Goal: Task Accomplishment & Management: Complete application form

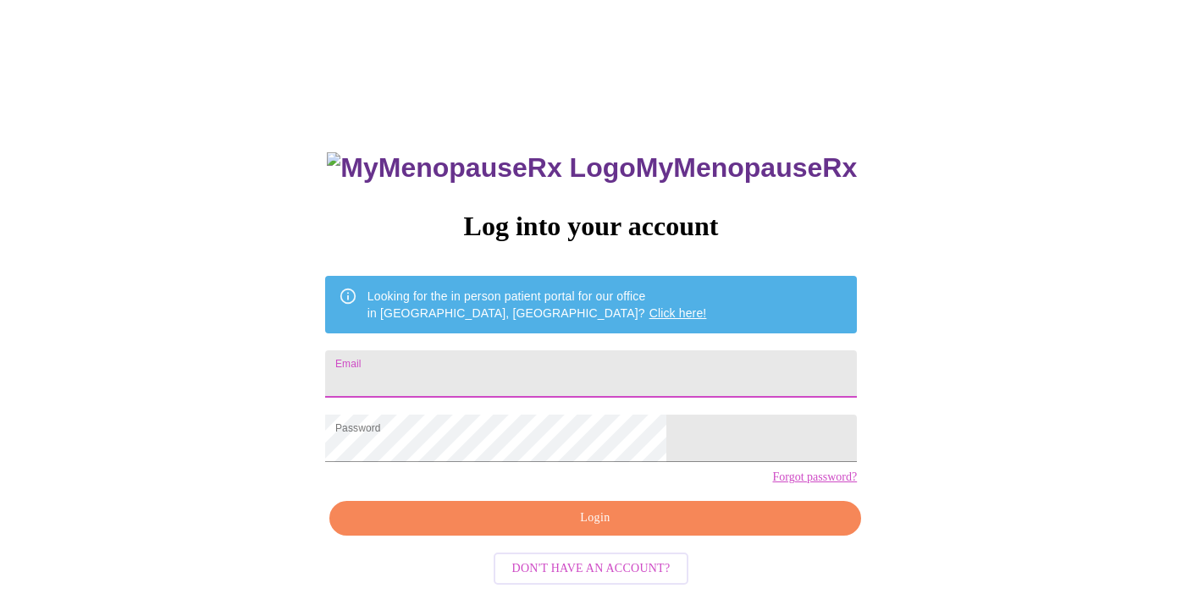
click at [485, 372] on input "Email" at bounding box center [591, 374] width 532 height 47
type input "[EMAIL_ADDRESS][DOMAIN_NAME]"
click at [538, 529] on span "Login" at bounding box center [595, 518] width 493 height 21
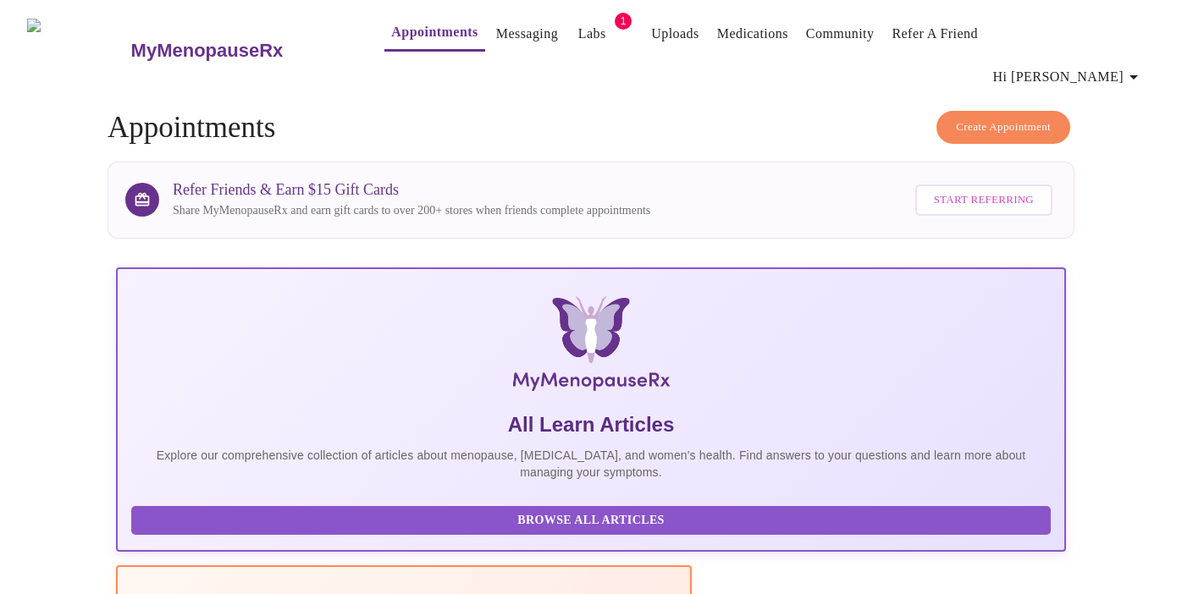
scroll to position [577, 0]
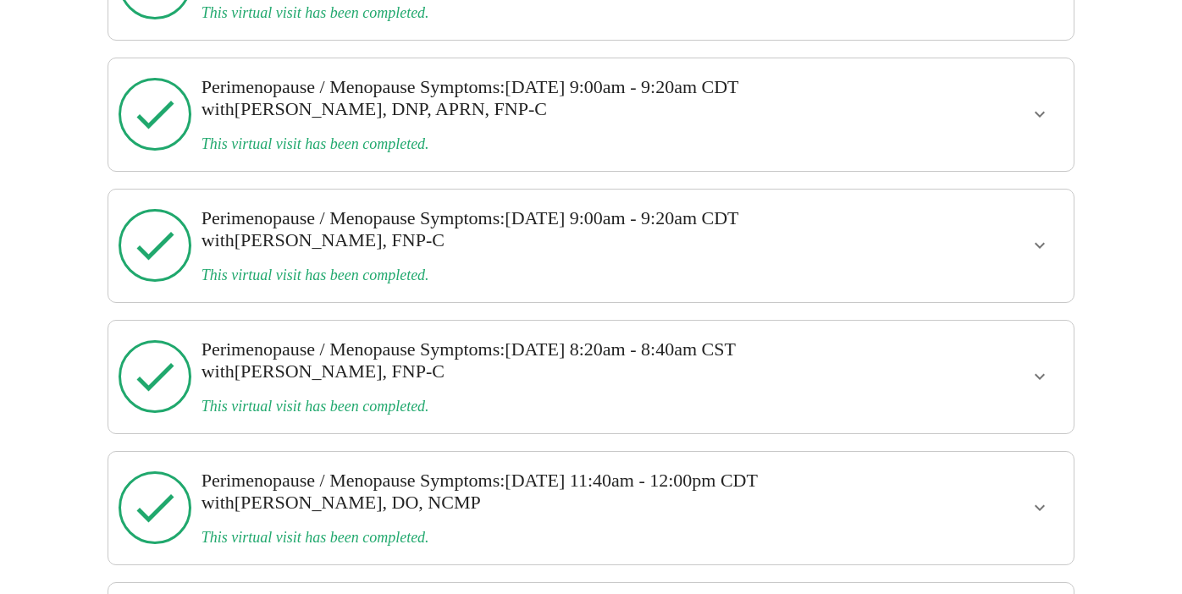
scroll to position [2466, 0]
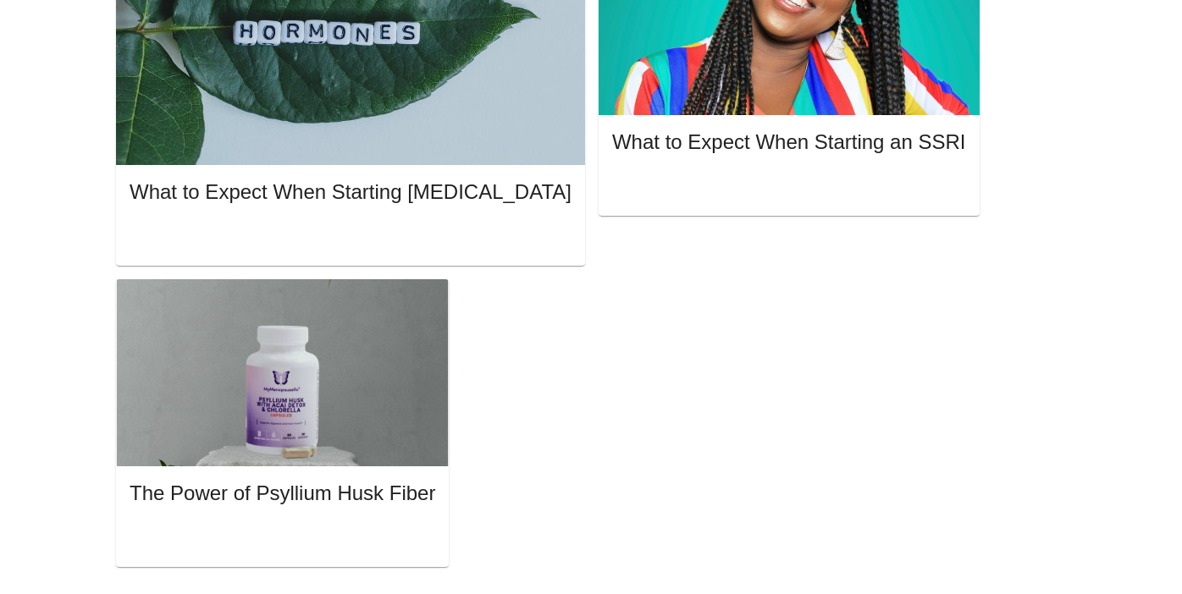
scroll to position [478, 0]
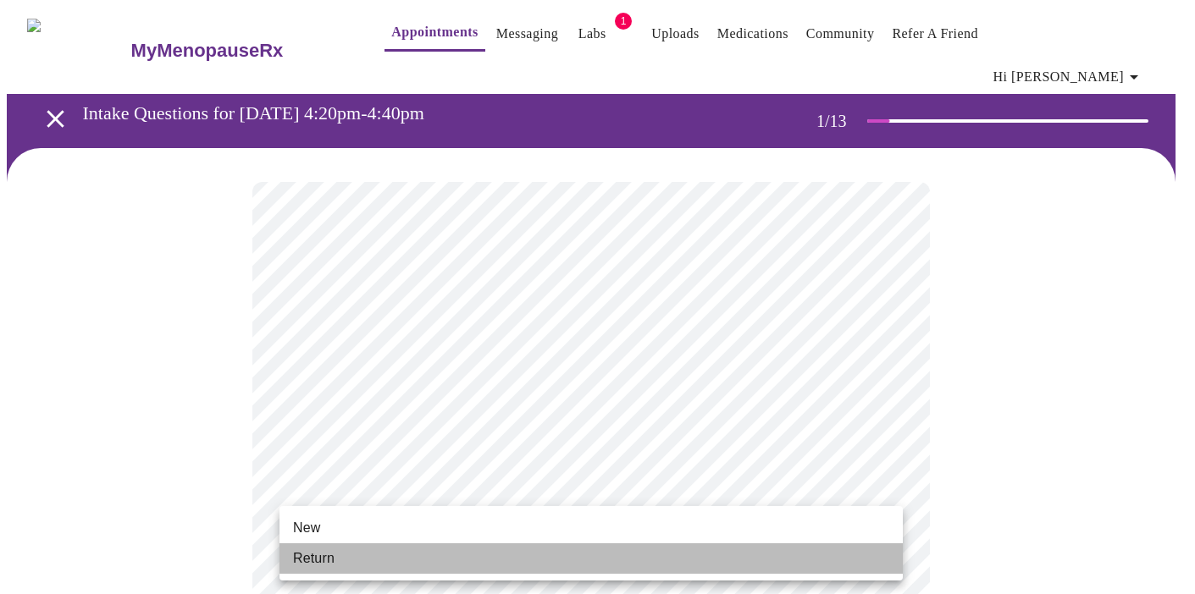
click at [505, 553] on li "Return" at bounding box center [590, 559] width 623 height 30
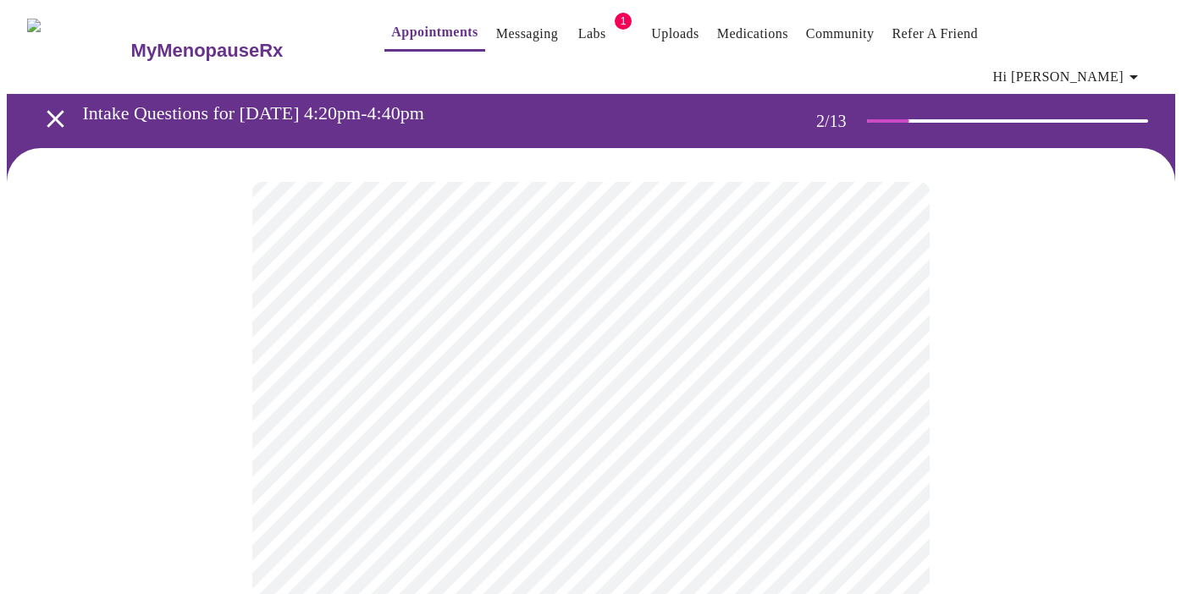
click at [884, 351] on body "MyMenopauseRx Appointments Messaging Labs 1 Uploads Medications Community Refer…" at bounding box center [591, 527] width 1168 height 1041
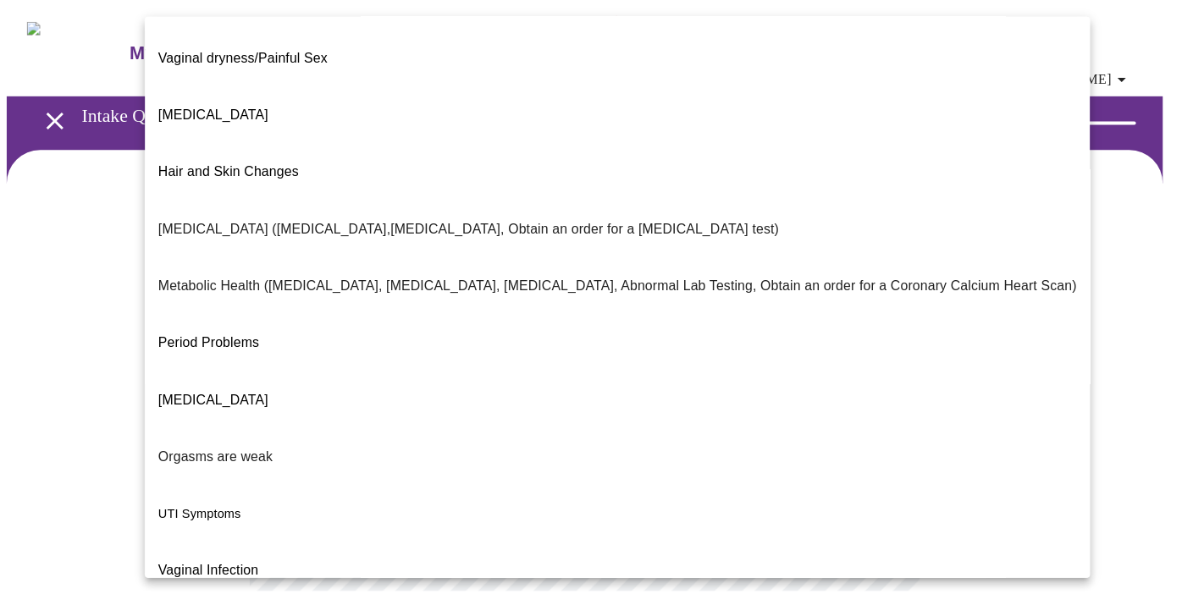
scroll to position [283, 0]
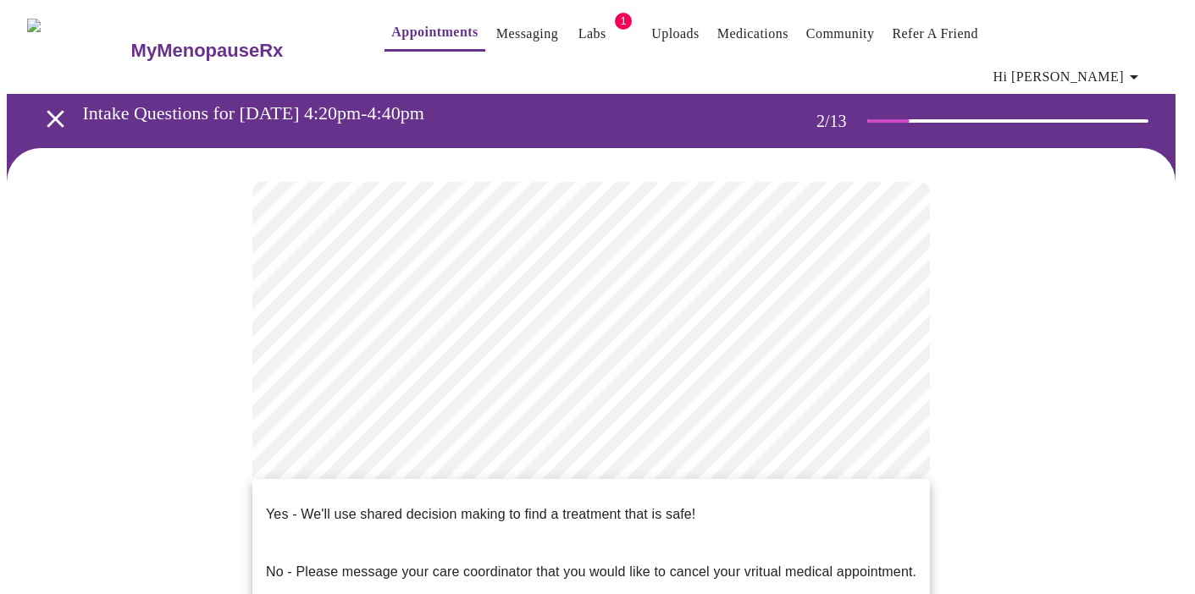
click at [327, 522] on body "MyMenopauseRx Appointments Messaging Labs 1 Uploads Medications Community Refer…" at bounding box center [597, 522] width 1181 height 1031
click at [1046, 423] on div at bounding box center [597, 297] width 1195 height 594
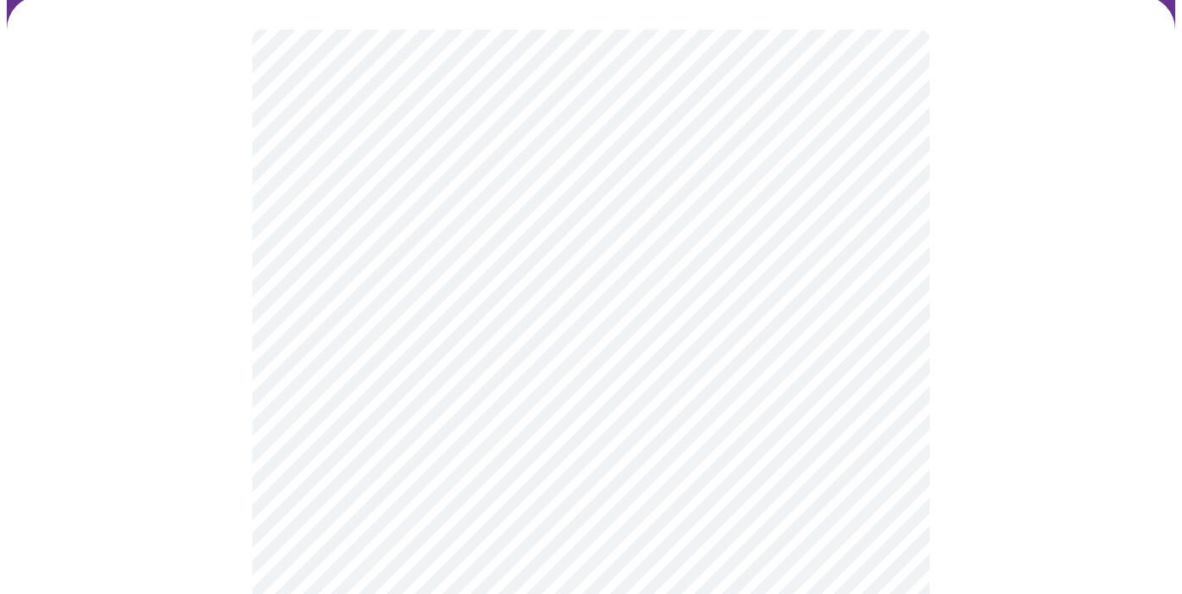
scroll to position [182, 0]
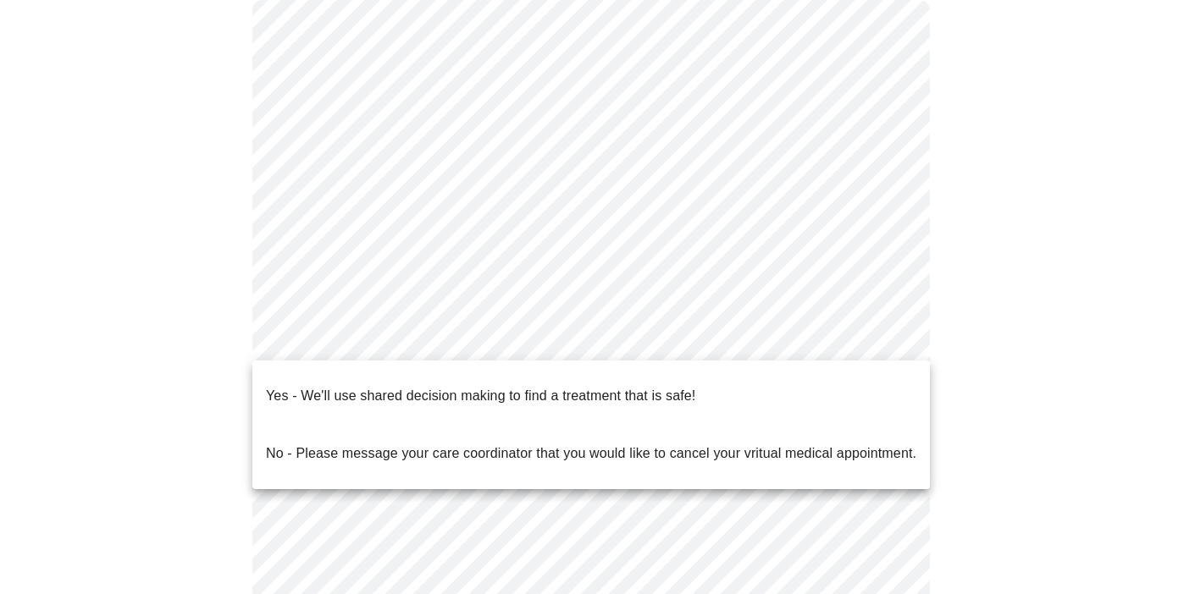
click at [891, 334] on body "MyMenopauseRx Appointments Messaging Labs 1 Uploads Medications Community Refer…" at bounding box center [597, 340] width 1181 height 1031
click at [1008, 342] on div at bounding box center [597, 297] width 1195 height 594
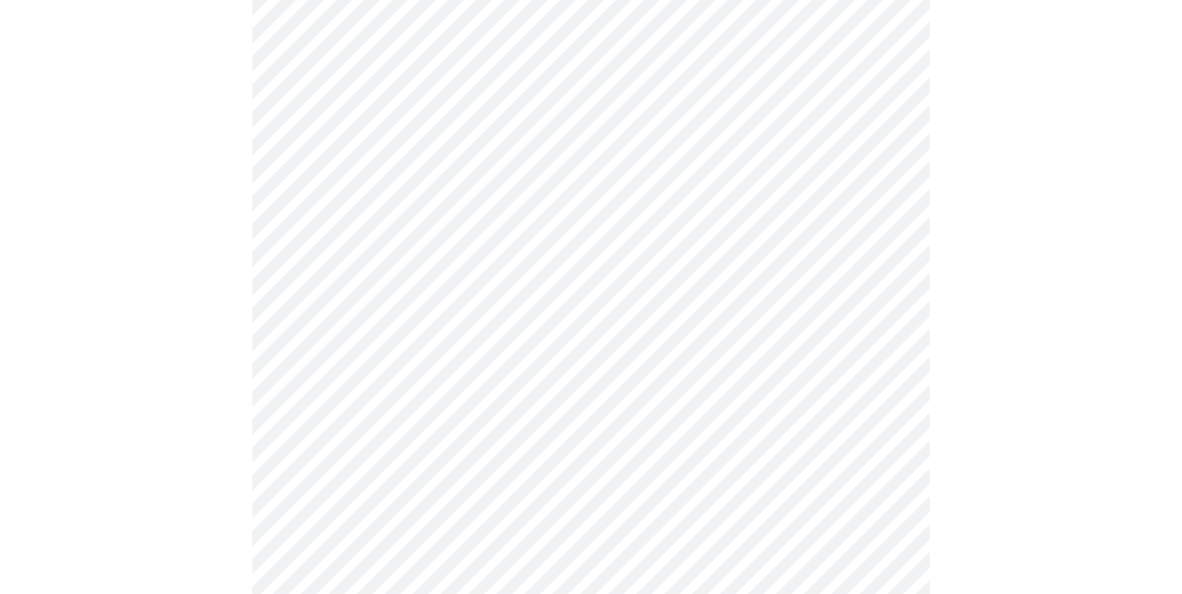
scroll to position [295, 0]
click at [892, 227] on body "MyMenopauseRx Appointments Messaging Labs 1 Uploads Medications Community Refer…" at bounding box center [597, 197] width 1181 height 970
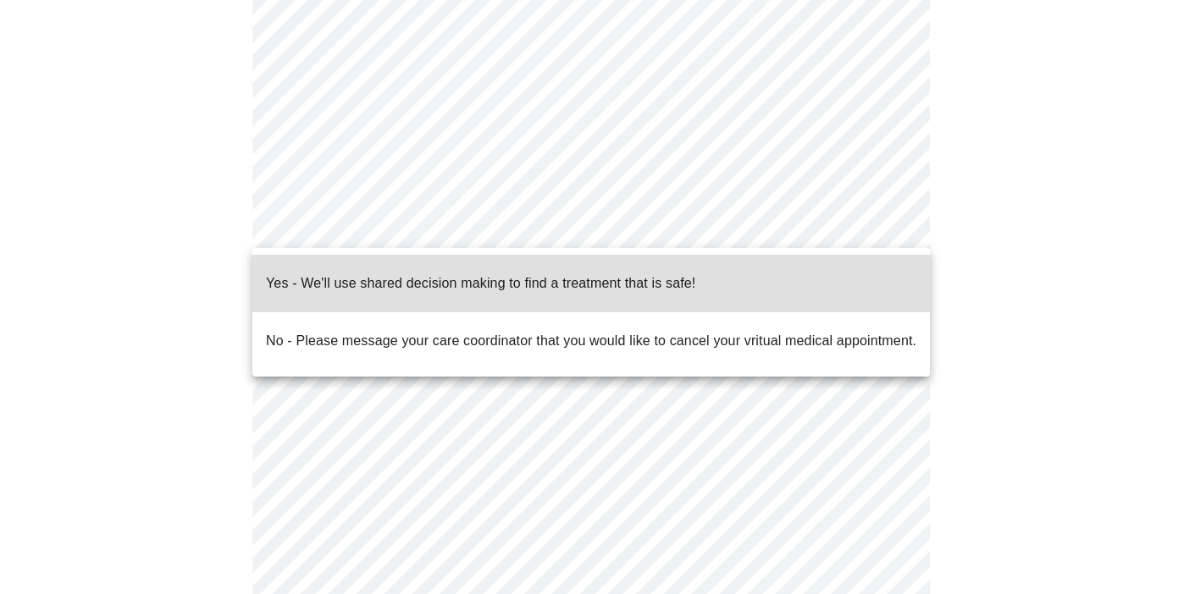
click at [843, 273] on li "Yes - We'll use shared decision making to find a treatment that is safe!" at bounding box center [590, 284] width 677 height 58
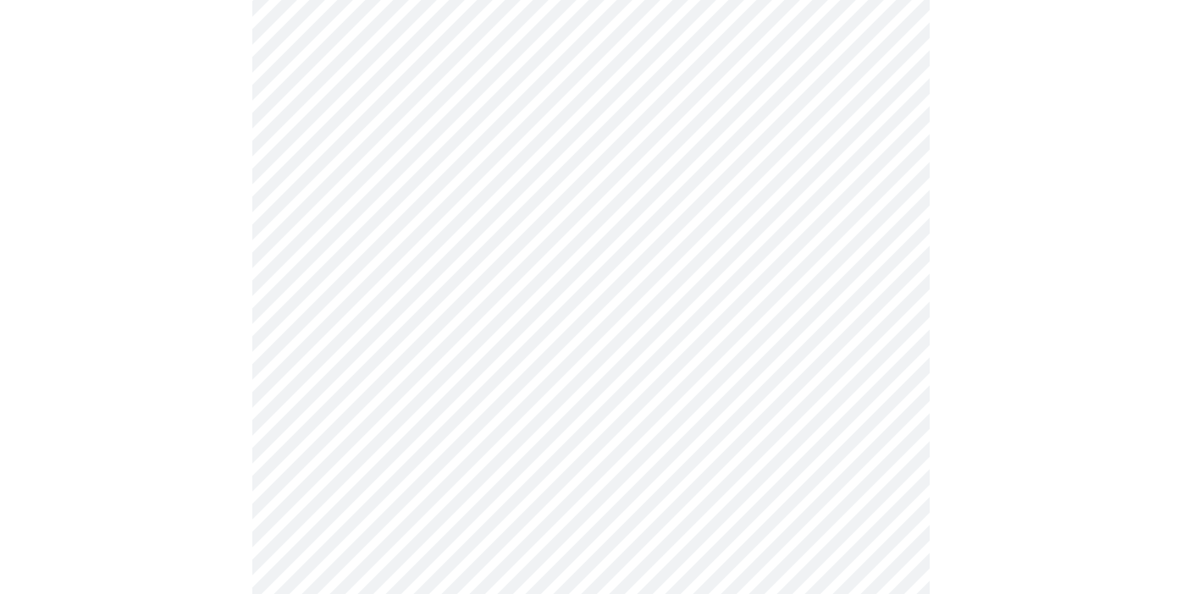
scroll to position [255, 0]
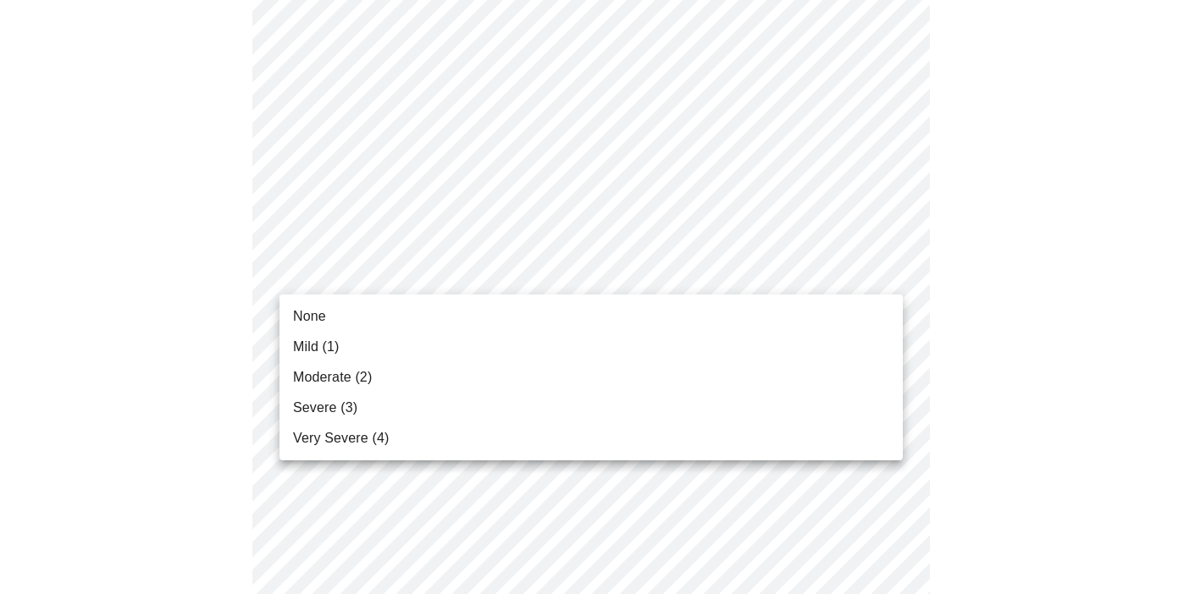
click at [614, 324] on li "None" at bounding box center [590, 316] width 623 height 30
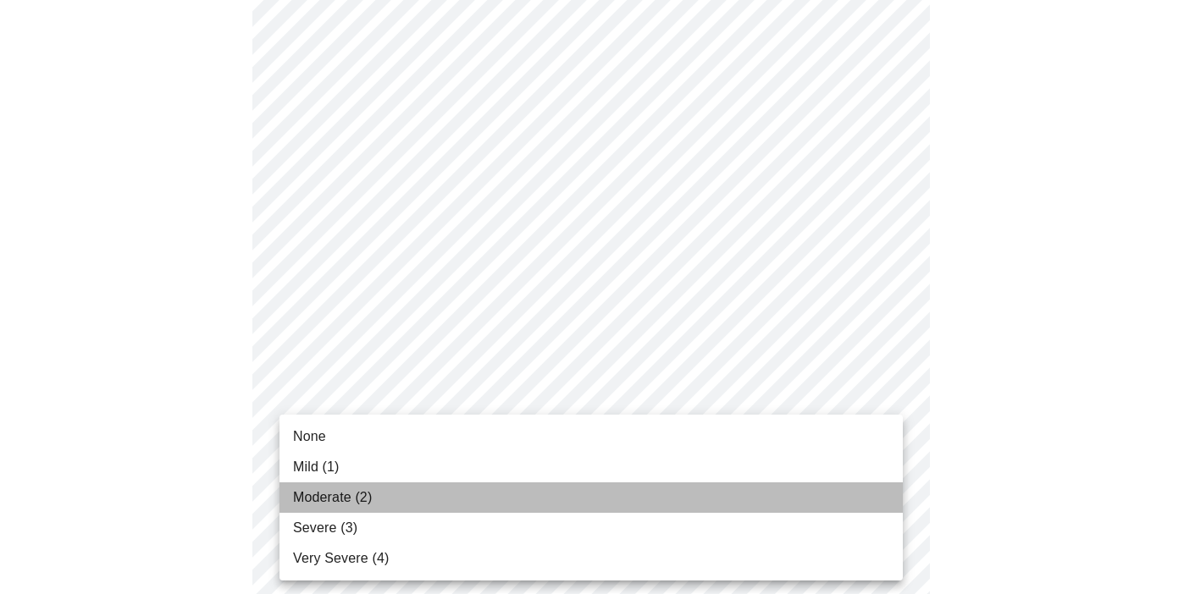
click at [377, 505] on li "Moderate (2)" at bounding box center [590, 498] width 623 height 30
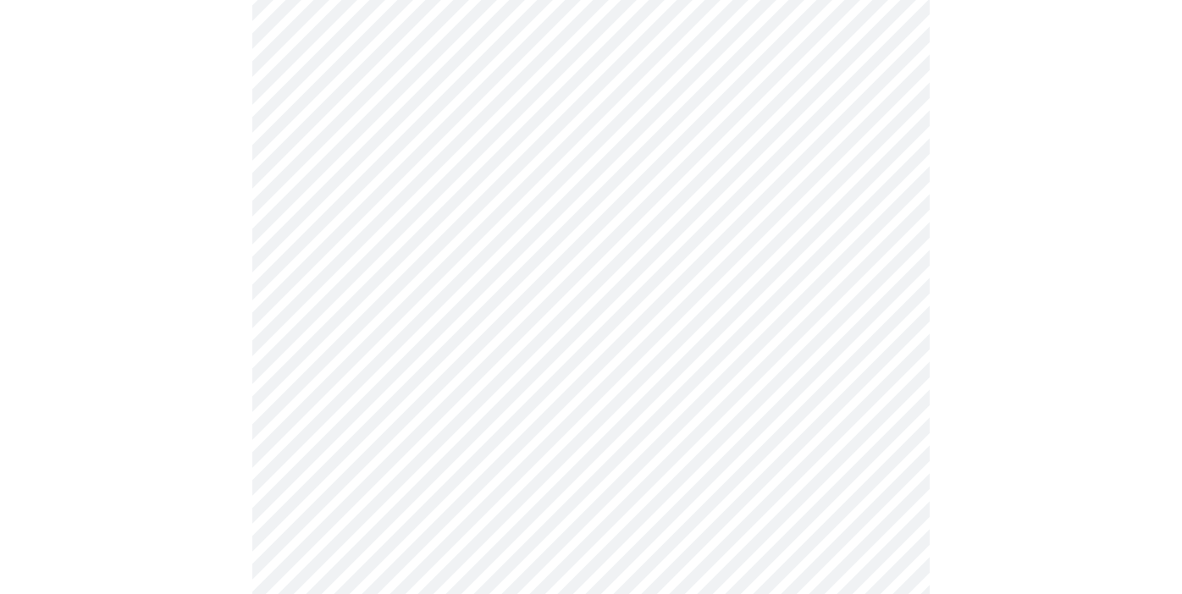
scroll to position [489, 0]
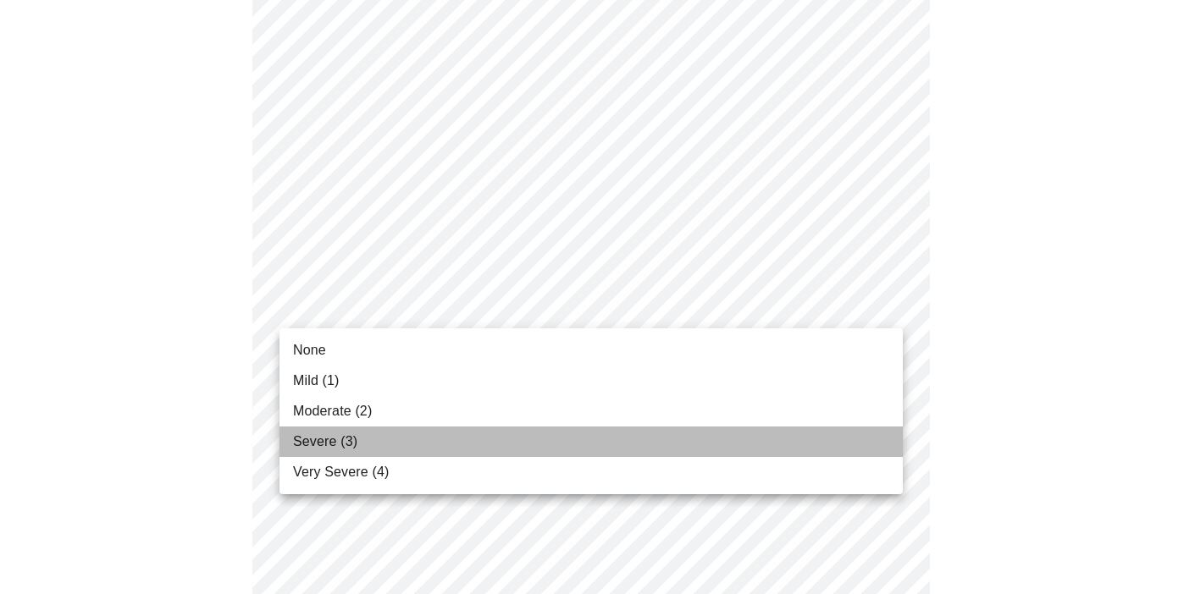
click at [378, 436] on li "Severe (3)" at bounding box center [590, 442] width 623 height 30
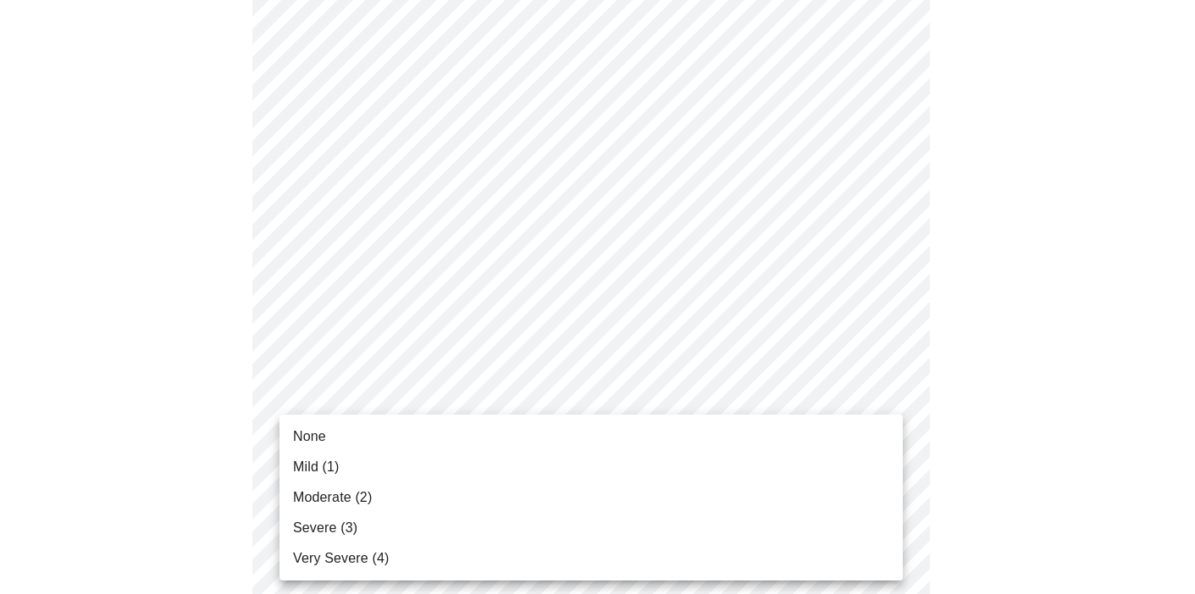
click at [392, 499] on li "Moderate (2)" at bounding box center [590, 498] width 623 height 30
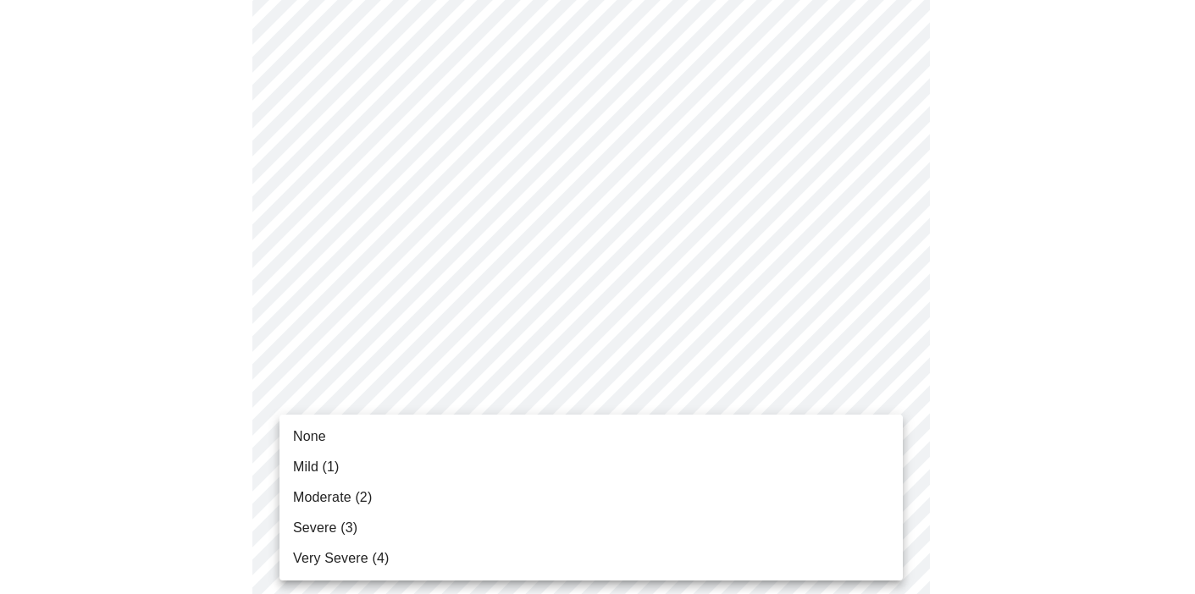
click at [395, 500] on li "Moderate (2)" at bounding box center [590, 498] width 623 height 30
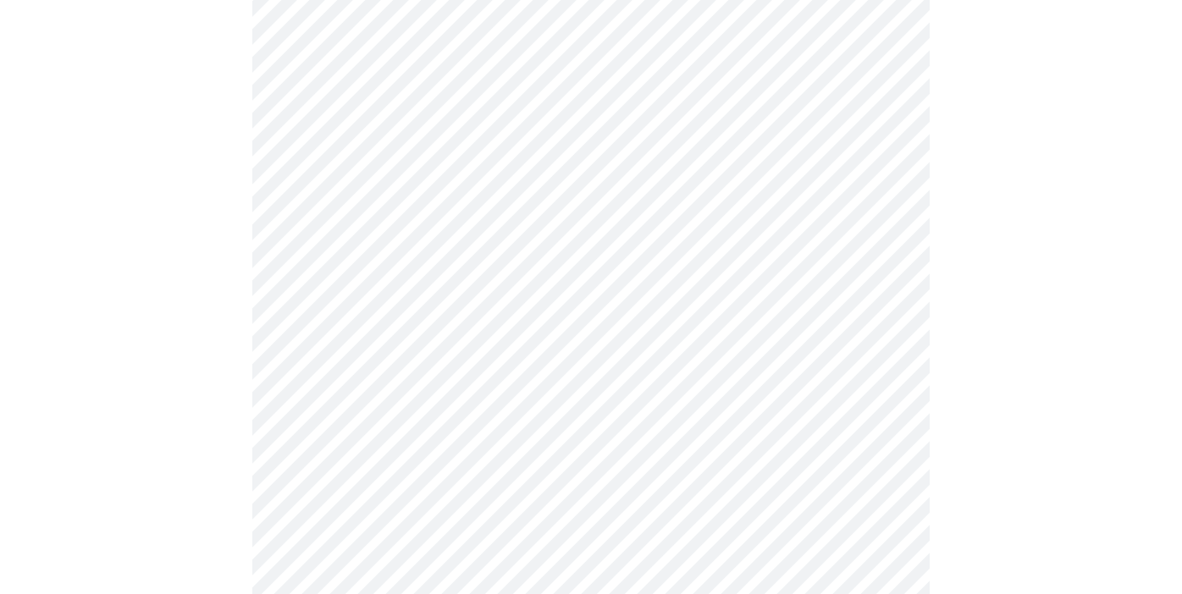
scroll to position [810, 0]
click at [519, 335] on body "MyMenopauseRx Appointments Messaging Labs 1 Uploads Medications Community Refer…" at bounding box center [597, 263] width 1181 height 2134
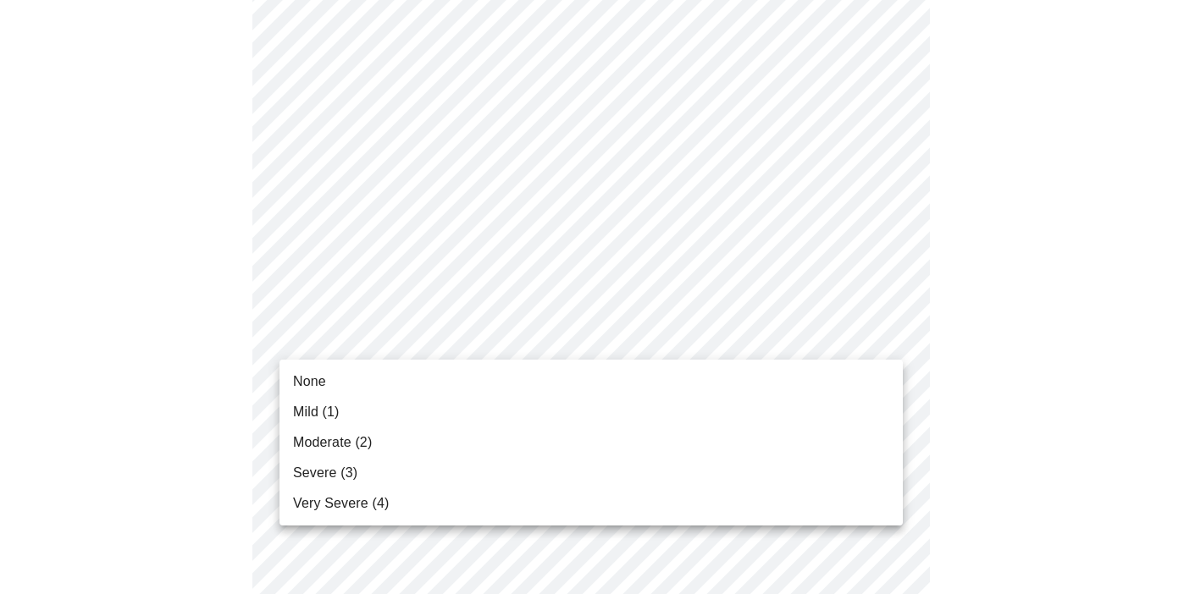
click at [437, 441] on li "Moderate (2)" at bounding box center [590, 443] width 623 height 30
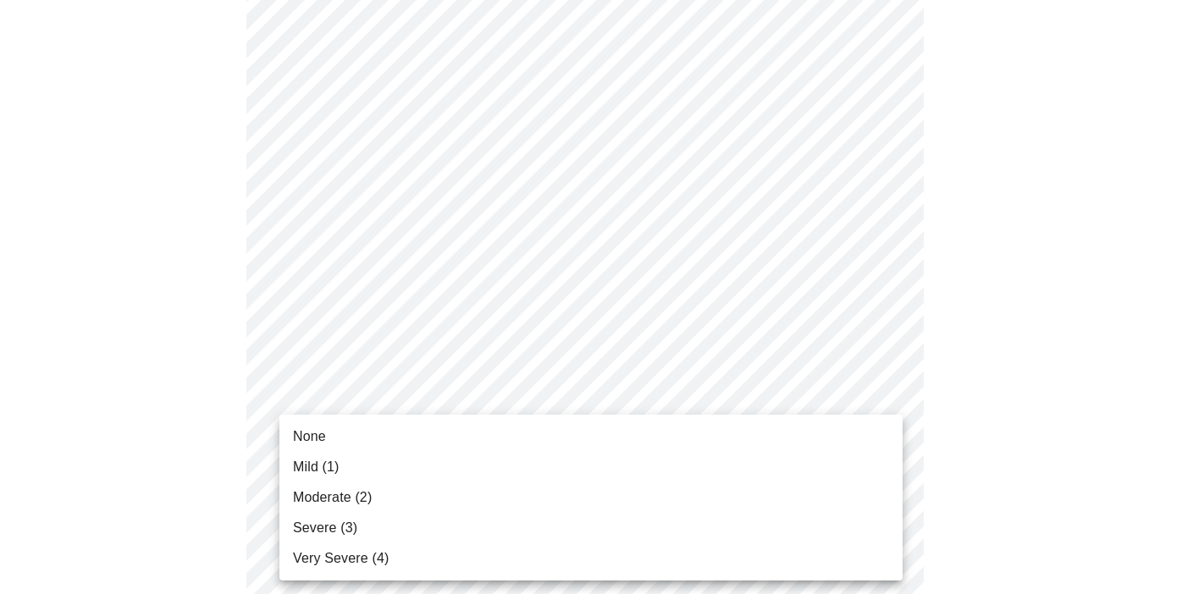
click at [423, 484] on body "MyMenopauseRx Appointments Messaging Labs 1 Uploads Medications Community Refer…" at bounding box center [591, 263] width 1168 height 2134
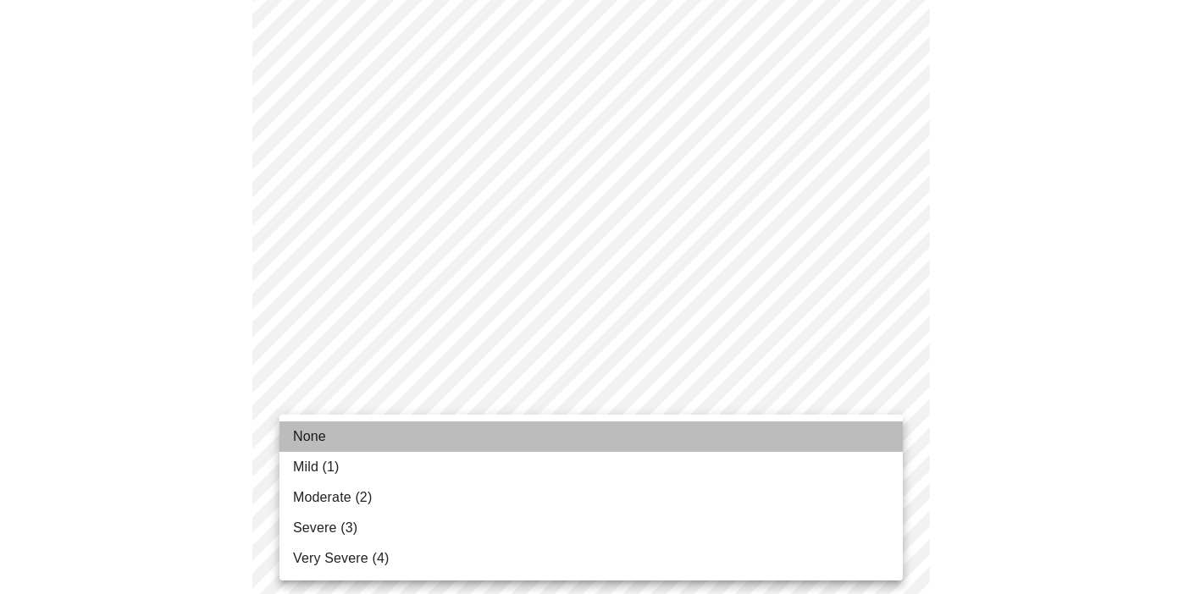
click at [375, 445] on li "None" at bounding box center [590, 437] width 623 height 30
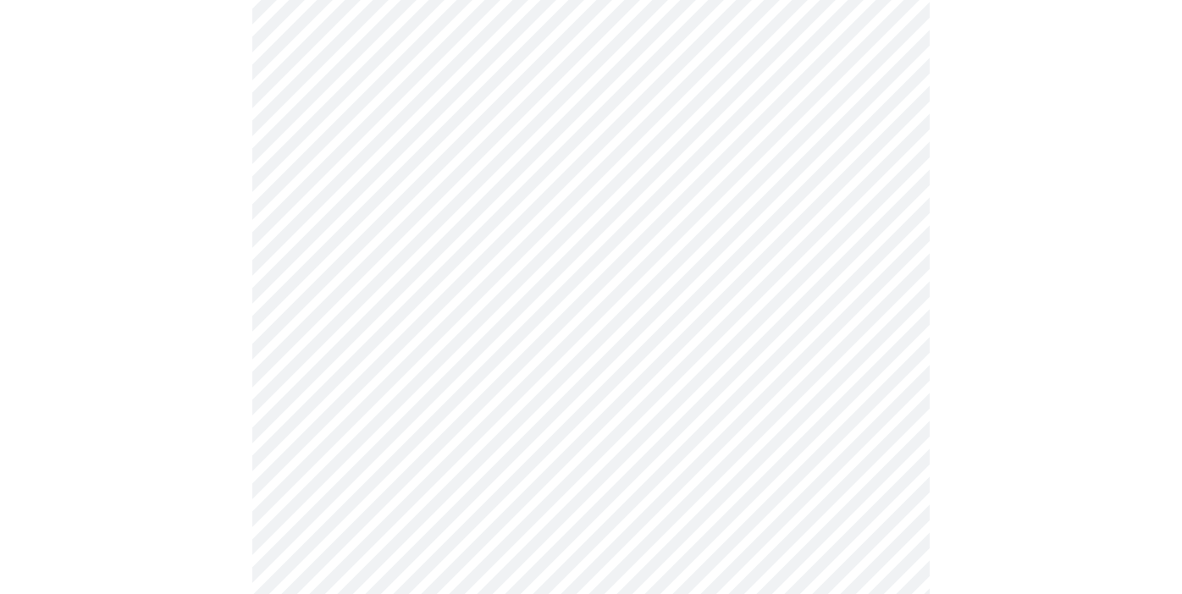
scroll to position [929, 0]
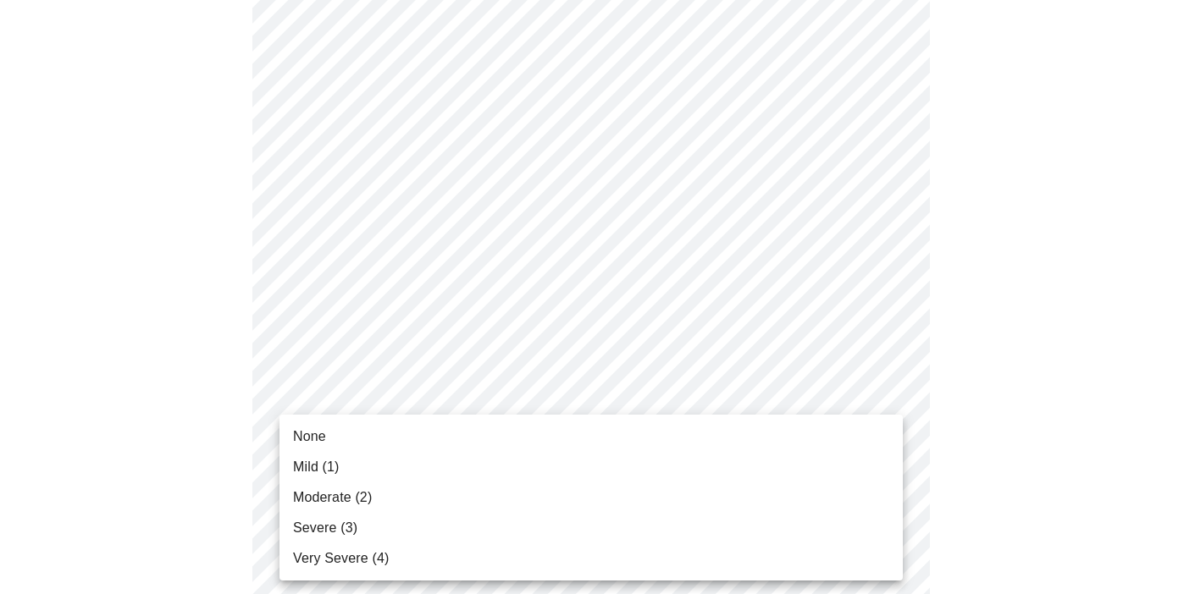
click at [368, 498] on body "MyMenopauseRx Appointments Messaging Labs 1 Uploads Medications Community Refer…" at bounding box center [597, 133] width 1181 height 2110
click at [355, 426] on li "None" at bounding box center [590, 437] width 623 height 30
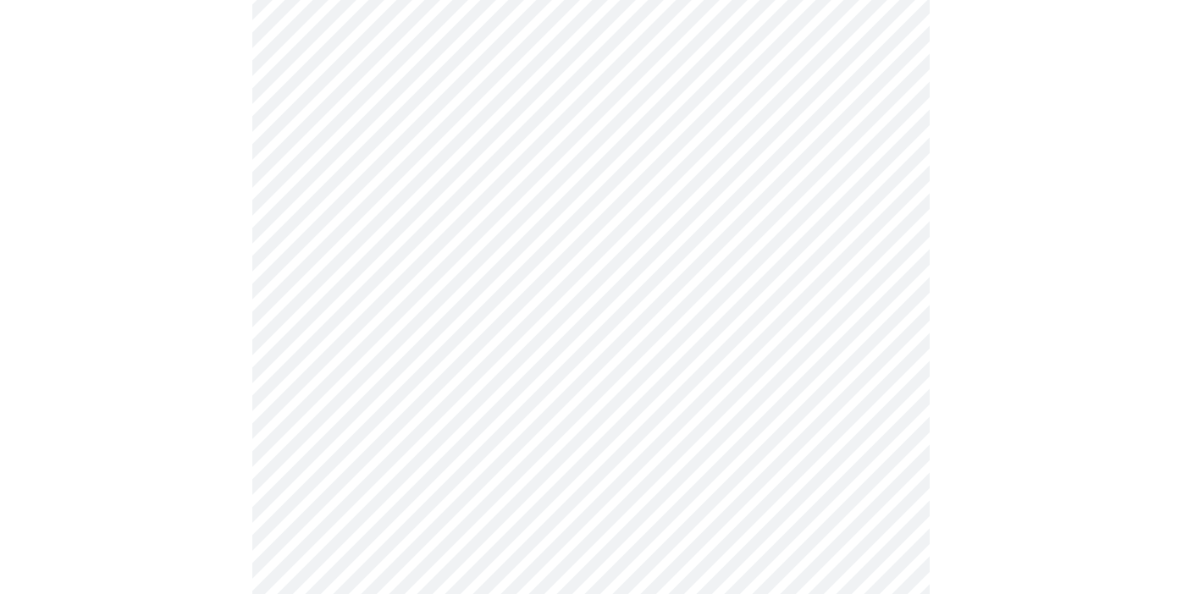
scroll to position [1108, 0]
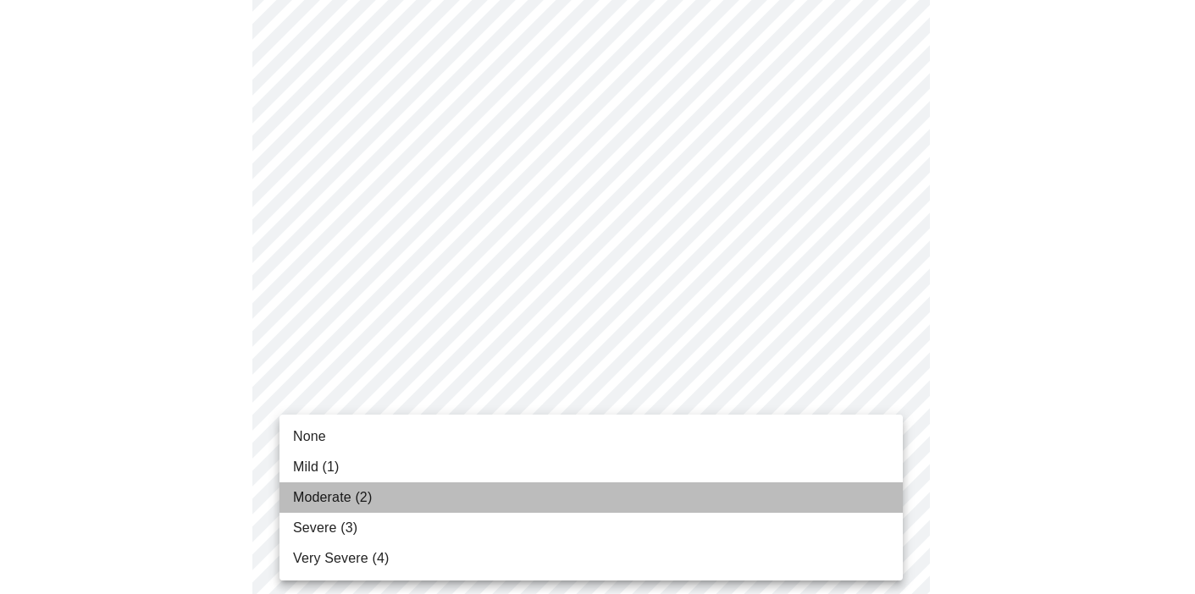
click at [404, 506] on li "Moderate (2)" at bounding box center [590, 498] width 623 height 30
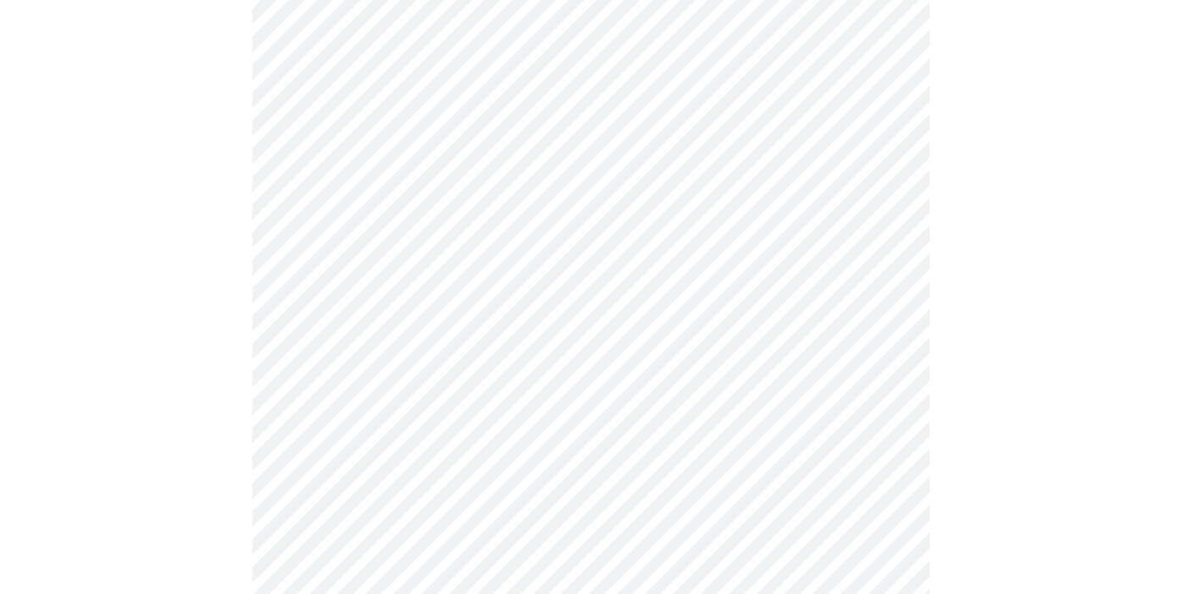
scroll to position [1322, 0]
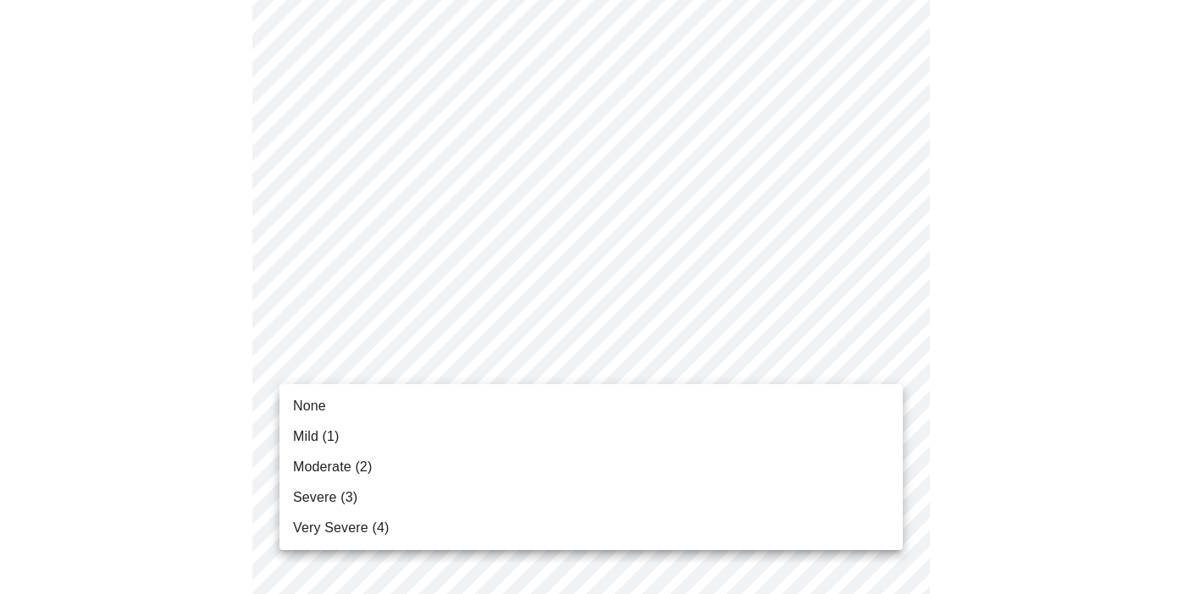
click at [361, 498] on li "Severe (3)" at bounding box center [590, 498] width 623 height 30
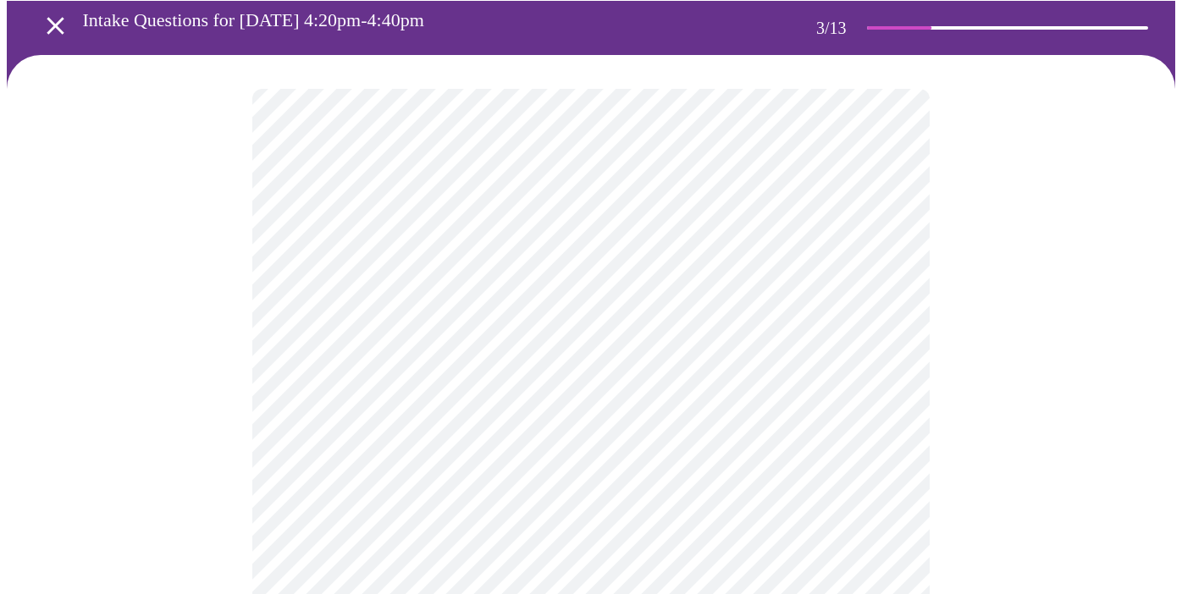
scroll to position [0, 0]
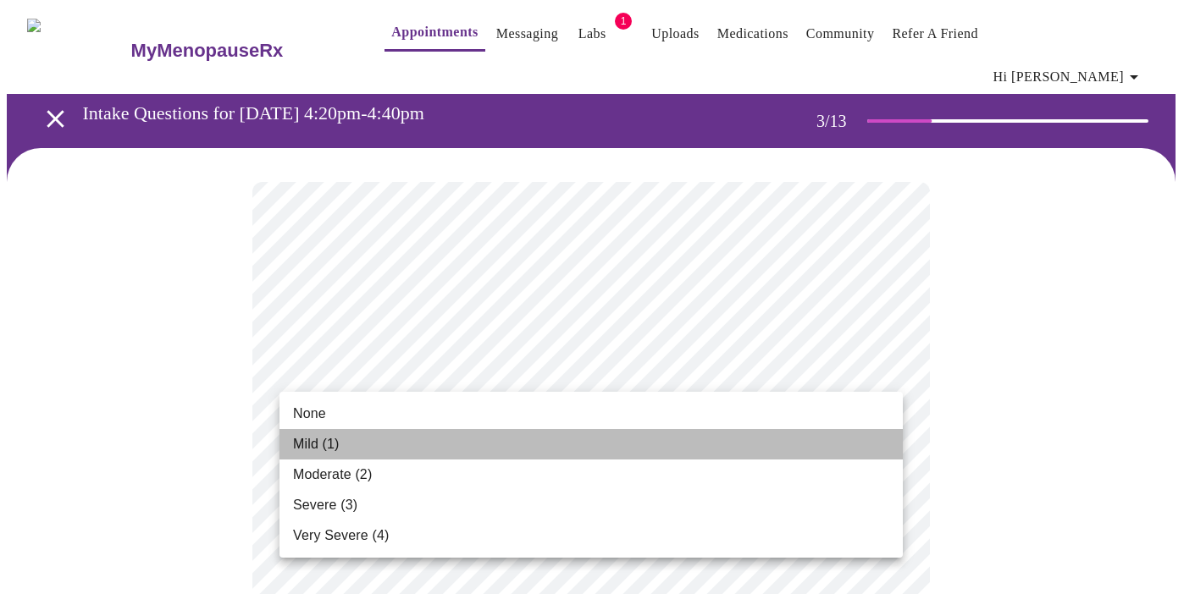
drag, startPoint x: 512, startPoint y: 456, endPoint x: 510, endPoint y: 465, distance: 9.7
click at [512, 456] on li "Mild (1)" at bounding box center [590, 444] width 623 height 30
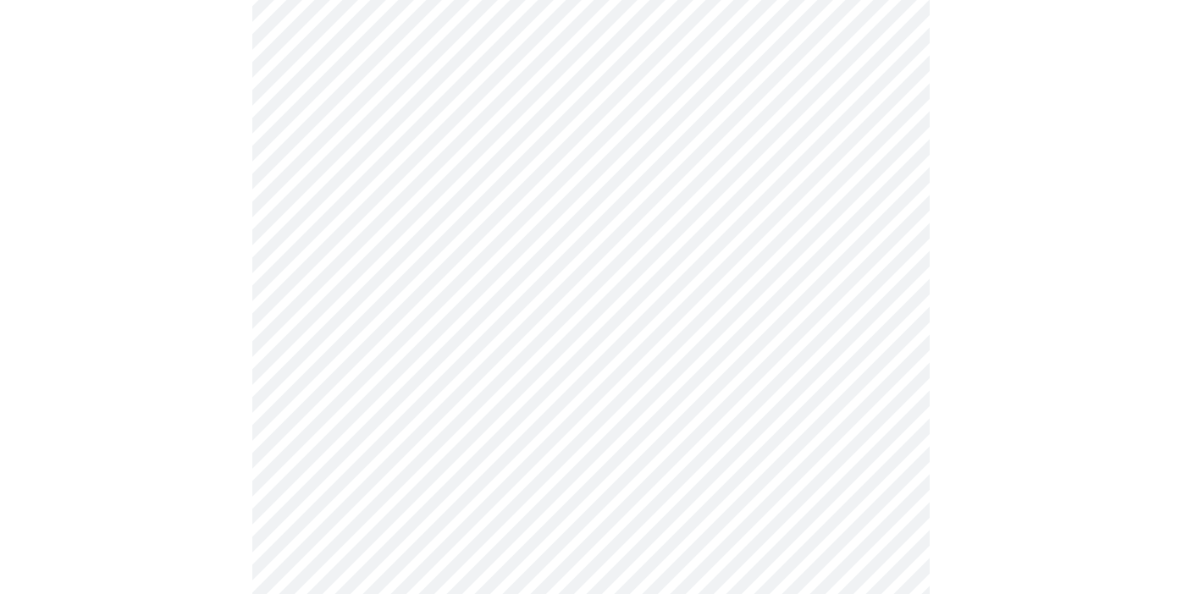
scroll to position [682, 0]
click at [550, 371] on body "MyMenopauseRx Appointments Messaging Labs 1 Uploads Medications Community Refer…" at bounding box center [591, 171] width 1168 height 1695
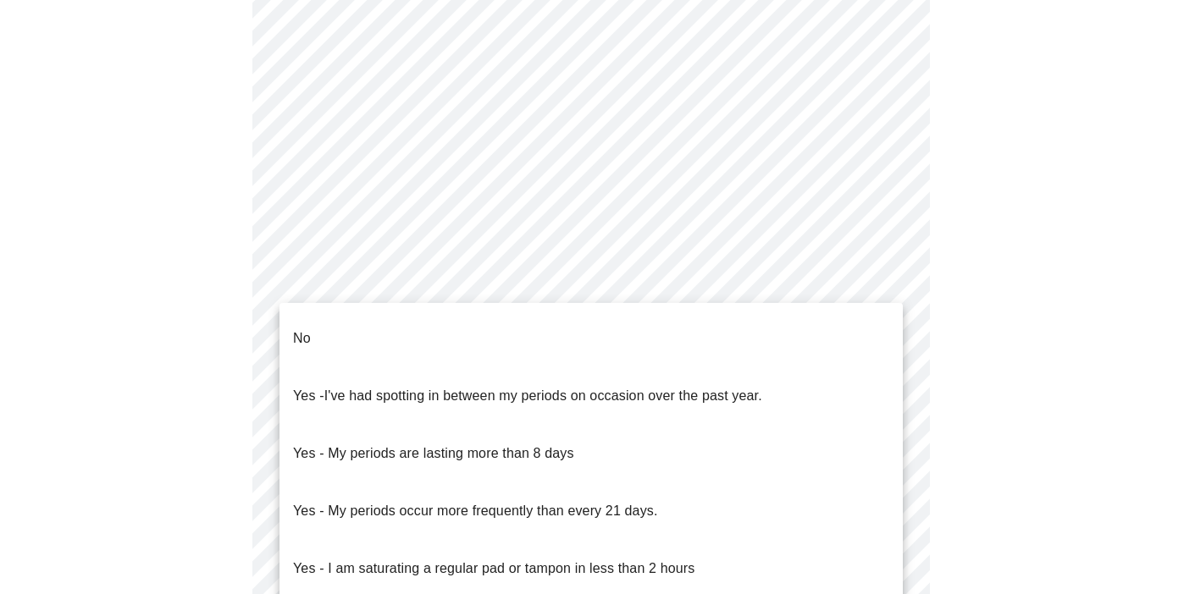
click at [549, 389] on span "I've had spotting in between my periods on occasion over the past year." at bounding box center [543, 396] width 438 height 14
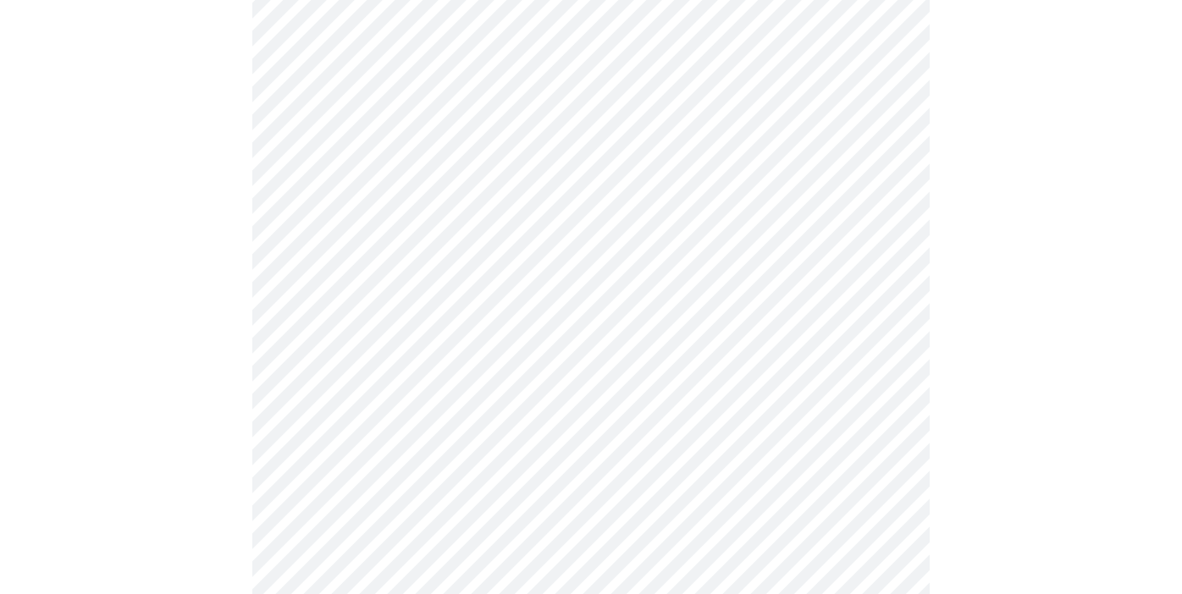
click at [498, 485] on body "MyMenopauseRx Appointments Messaging Labs 1 Uploads Medications Community Refer…" at bounding box center [591, 166] width 1168 height 1685
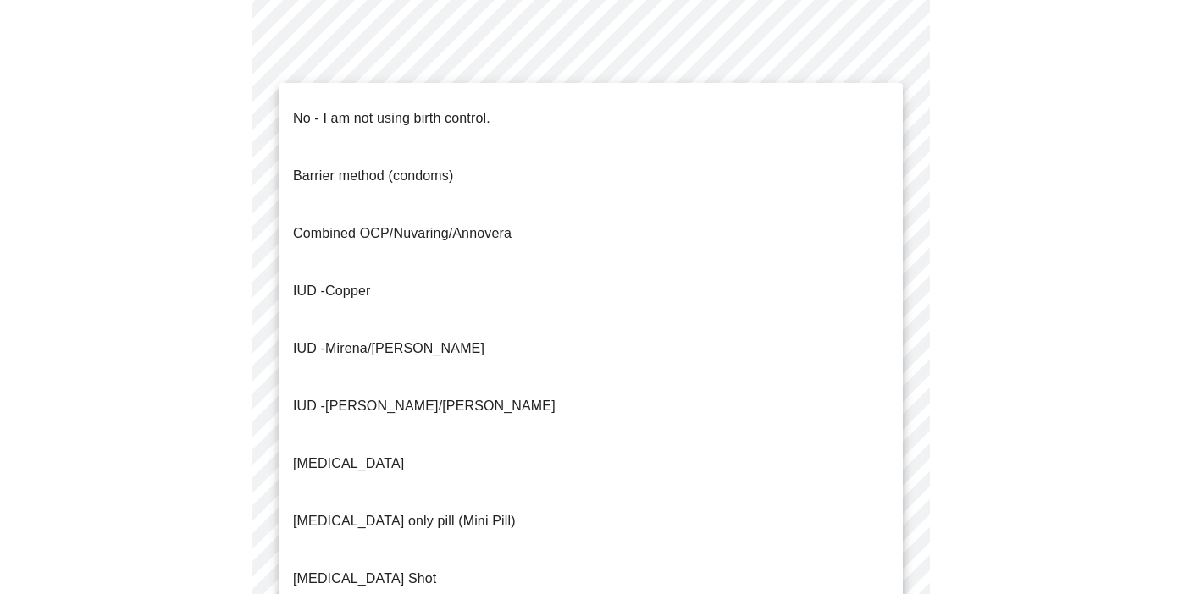
click at [422, 320] on li "IUD - Mirena/[PERSON_NAME]" at bounding box center [590, 349] width 623 height 58
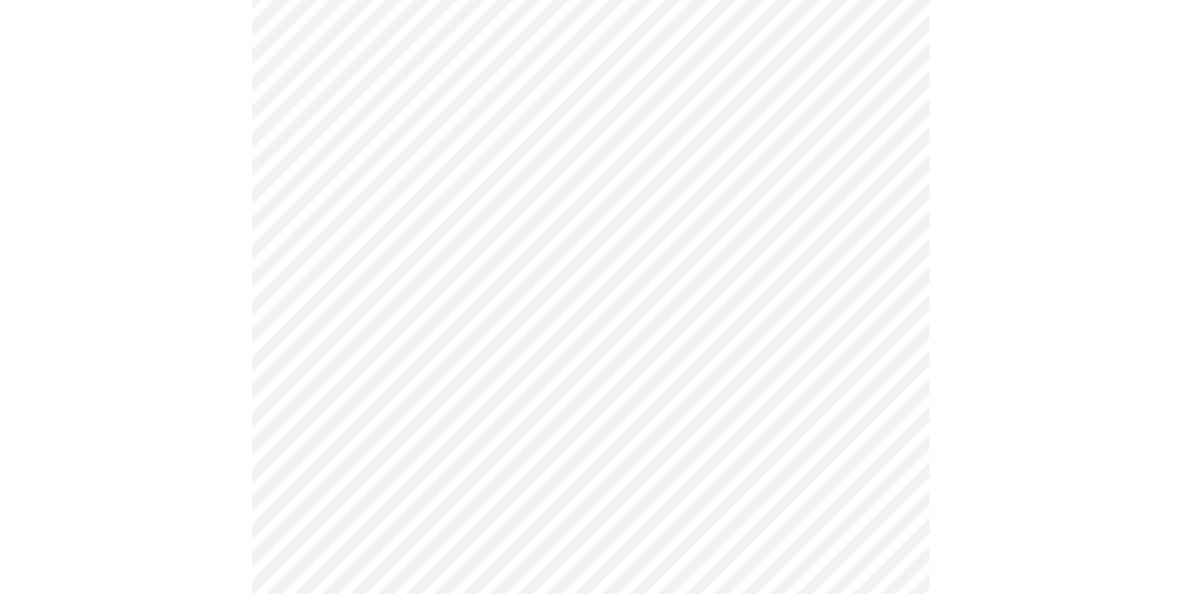
scroll to position [807, 0]
click at [429, 478] on body "MyMenopauseRx Appointments Messaging Labs 1 Uploads Medications Community Refer…" at bounding box center [597, 25] width 1181 height 1651
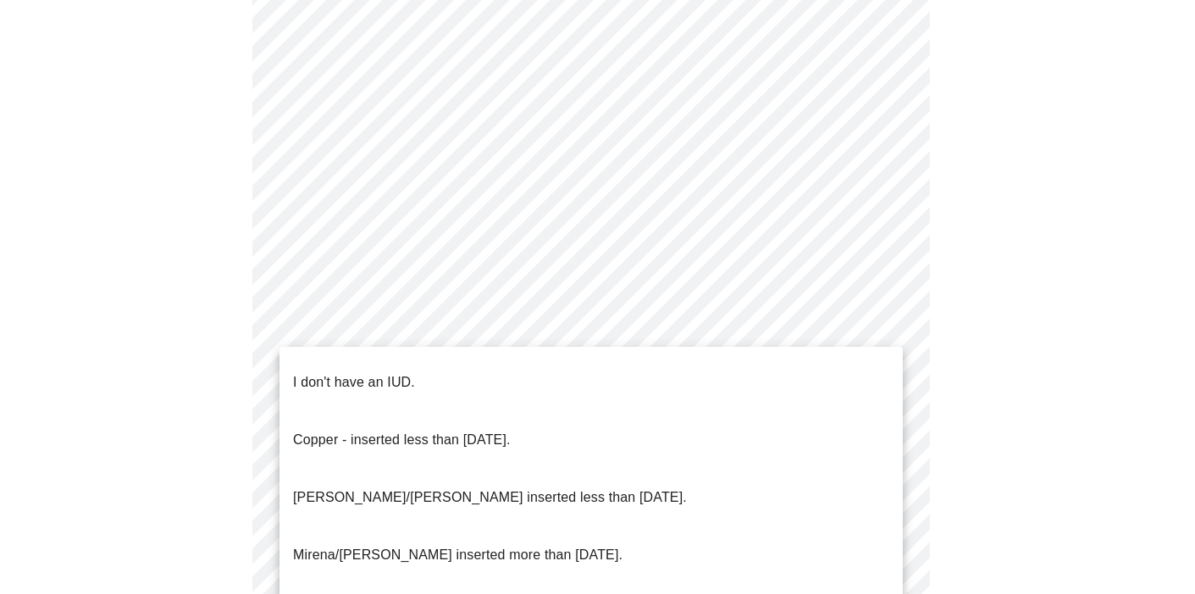
click at [439, 488] on p "[PERSON_NAME]/[PERSON_NAME] inserted less than [DATE]." at bounding box center [490, 498] width 394 height 20
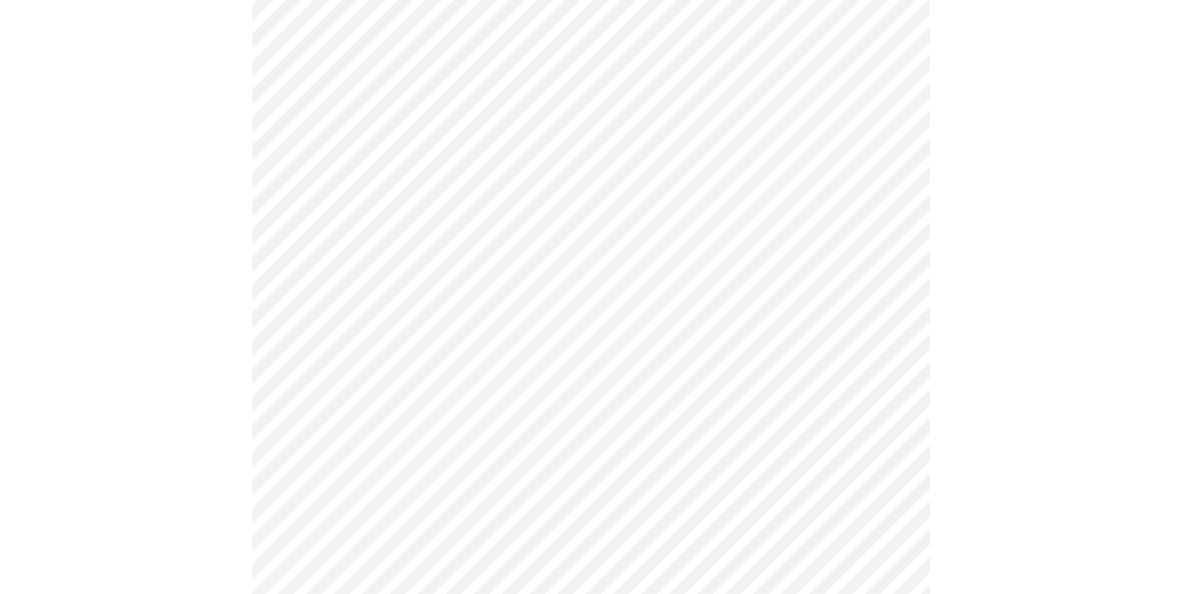
scroll to position [892, 0]
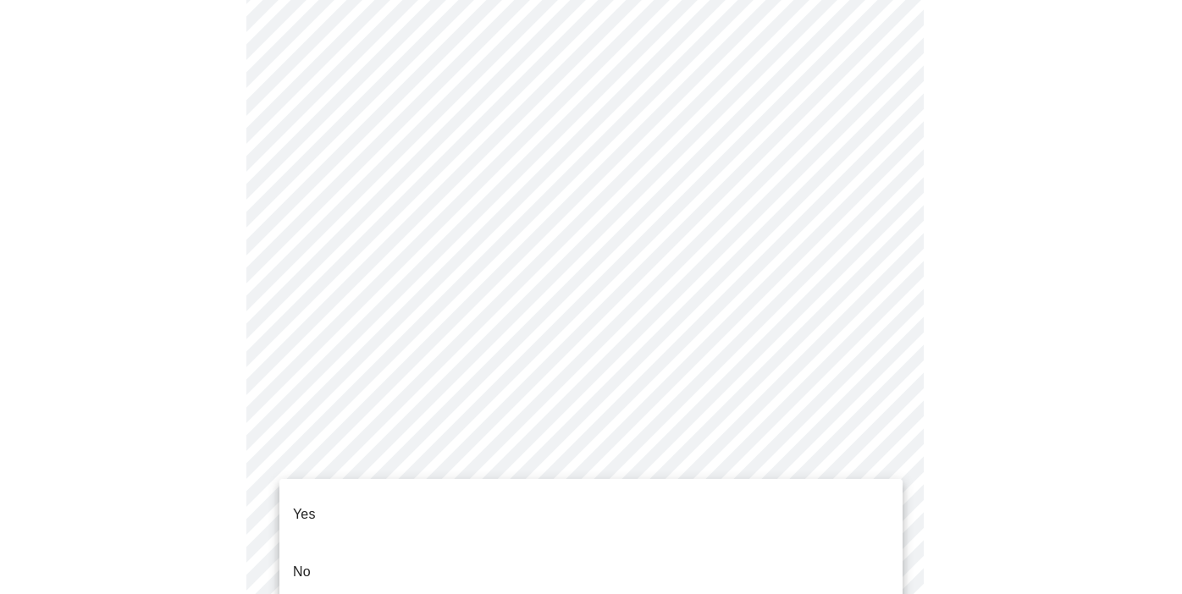
click at [449, 551] on li "No" at bounding box center [590, 573] width 623 height 58
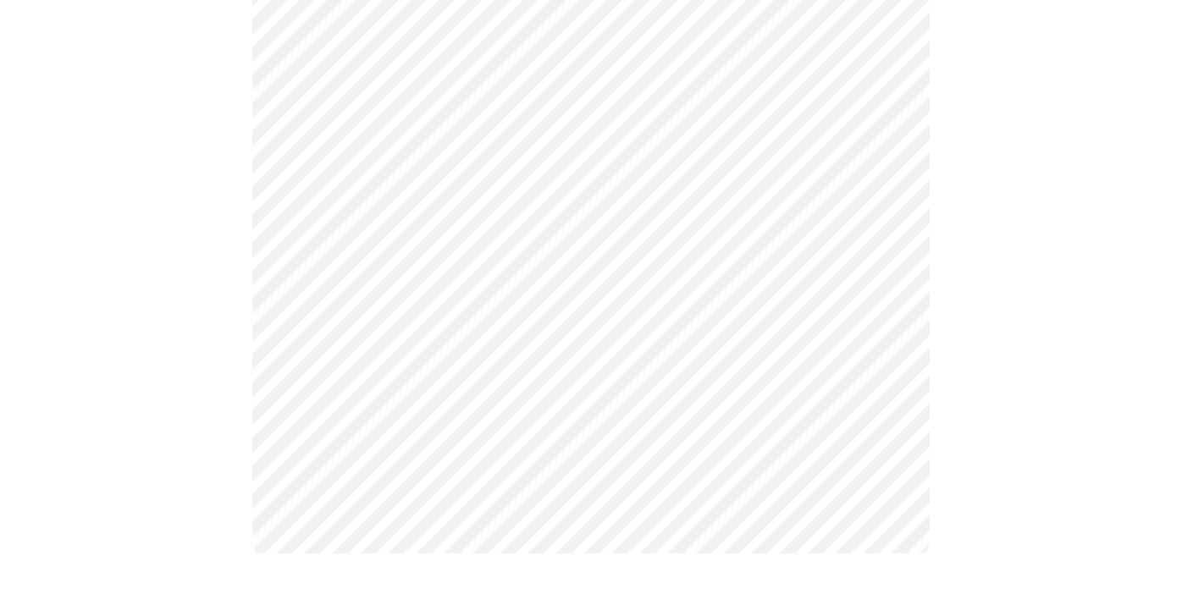
scroll to position [0, 0]
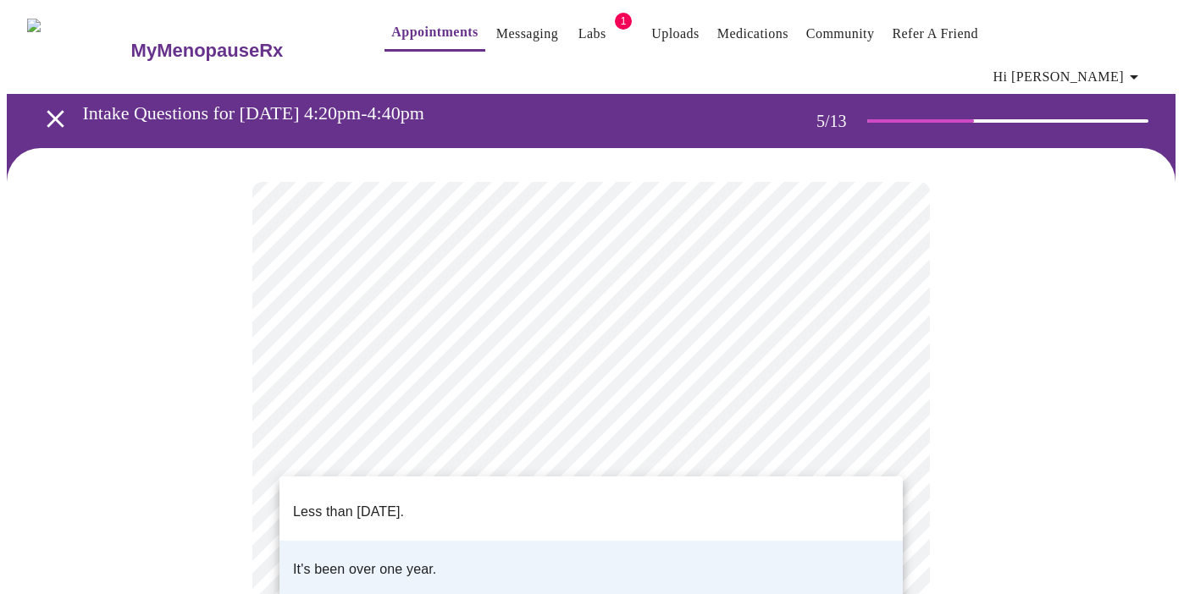
click at [473, 503] on li "Less than [DATE]." at bounding box center [590, 512] width 623 height 58
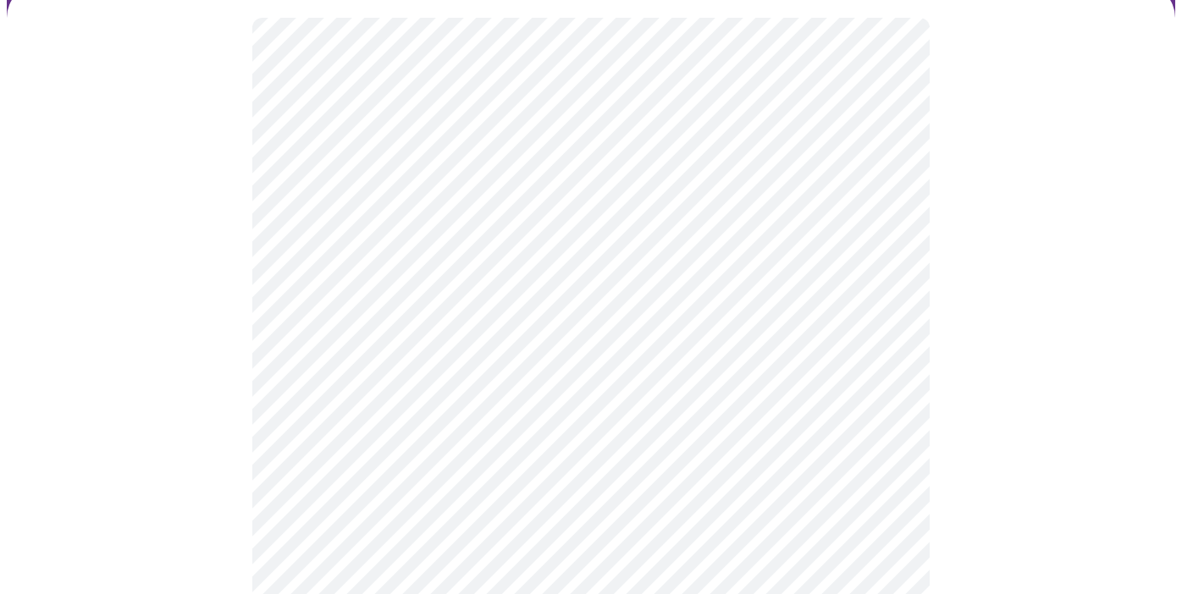
scroll to position [164, 0]
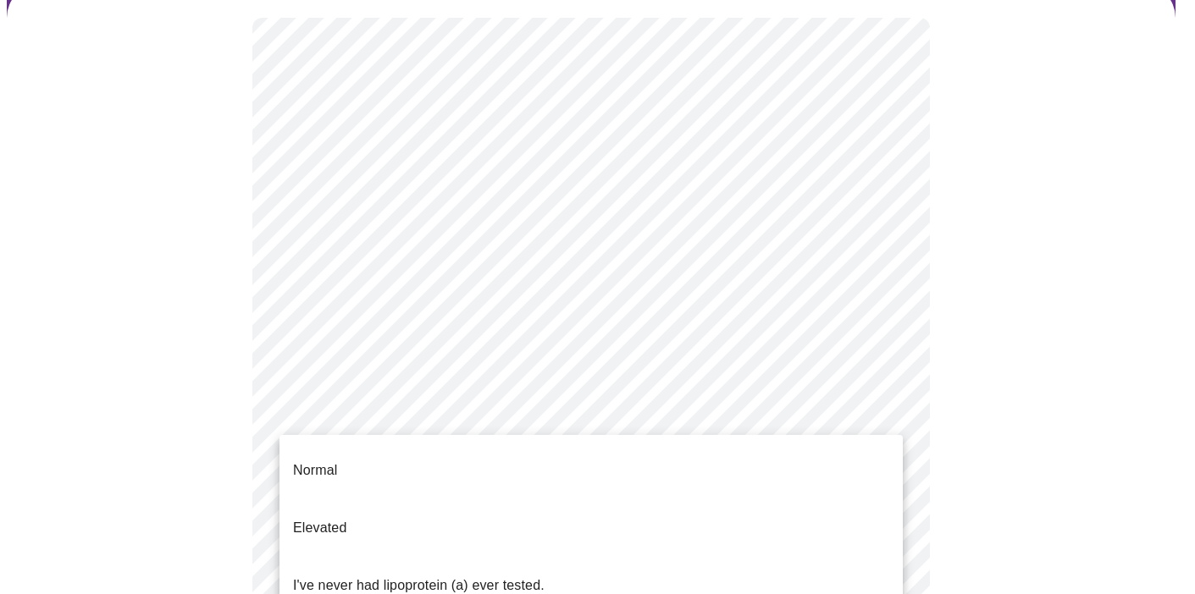
click at [505, 423] on body "MyMenopauseRx Appointments Messaging Labs 1 Uploads Medications Community Refer…" at bounding box center [597, 480] width 1181 height 1275
click at [446, 576] on p "I've never had lipoprotein (a) ever tested." at bounding box center [418, 586] width 251 height 20
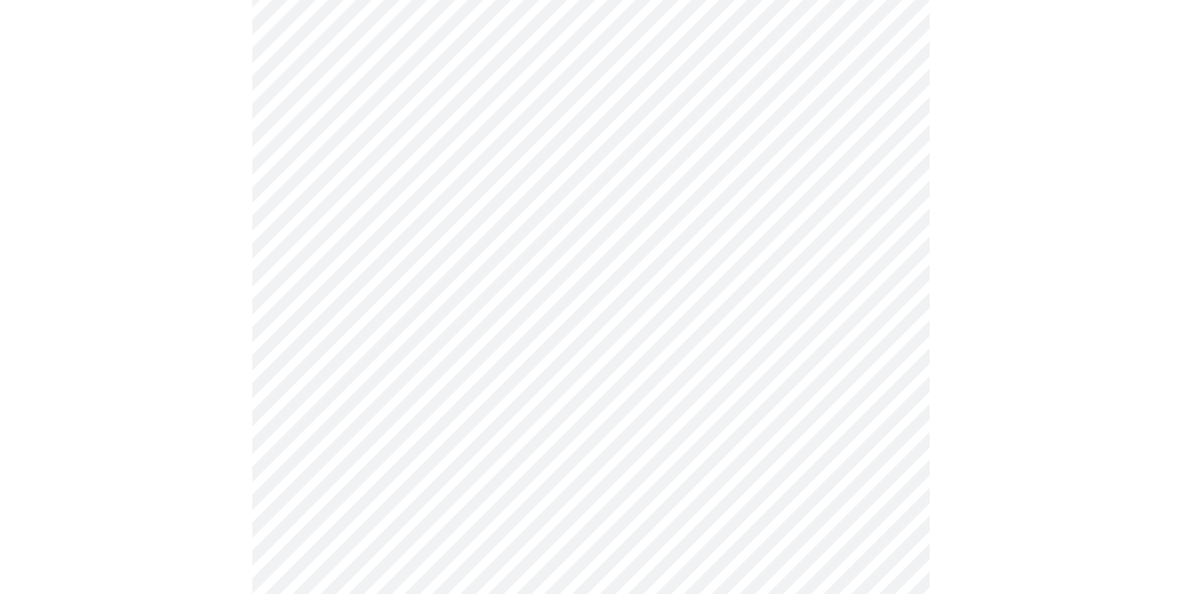
scroll to position [4218, 0]
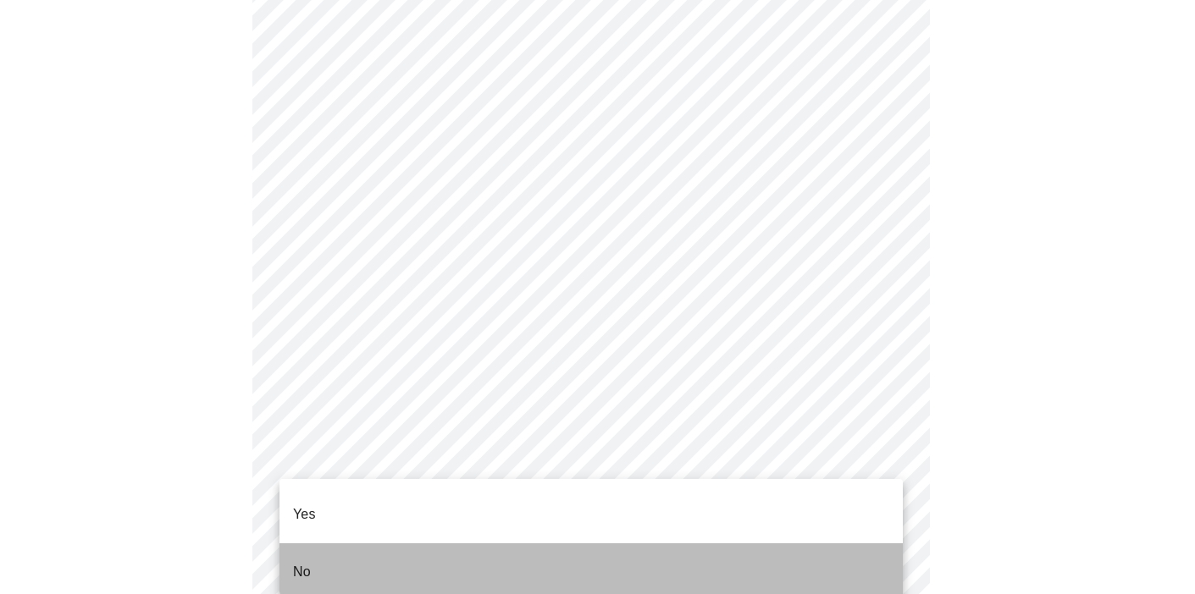
click at [594, 544] on li "No" at bounding box center [590, 573] width 623 height 58
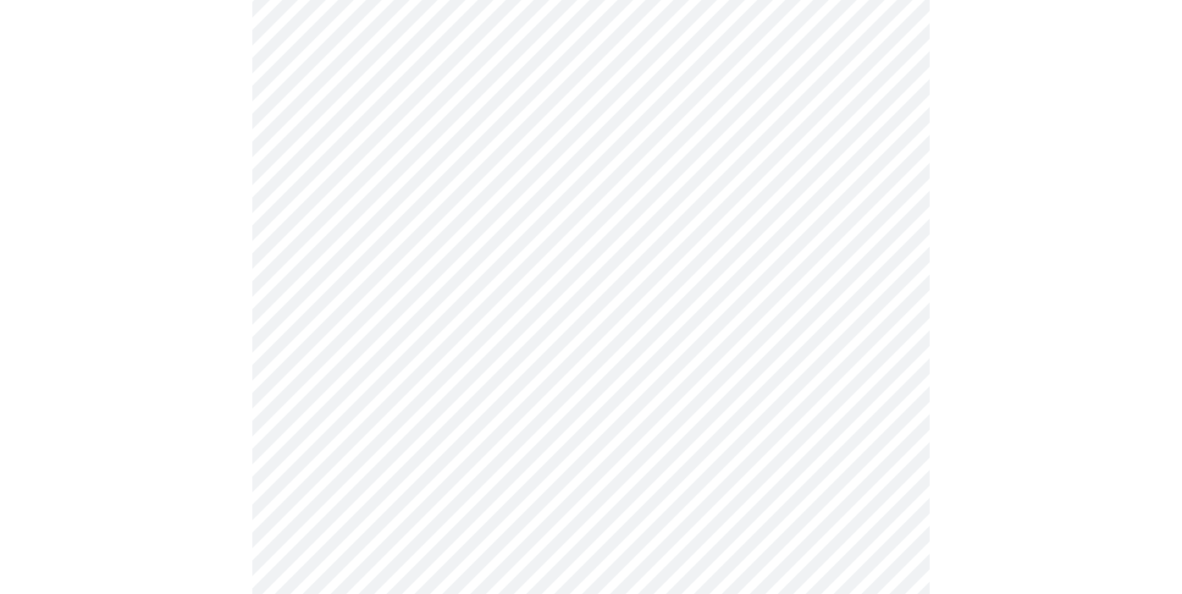
scroll to position [1087, 0]
